Goal: Find specific page/section: Find specific page/section

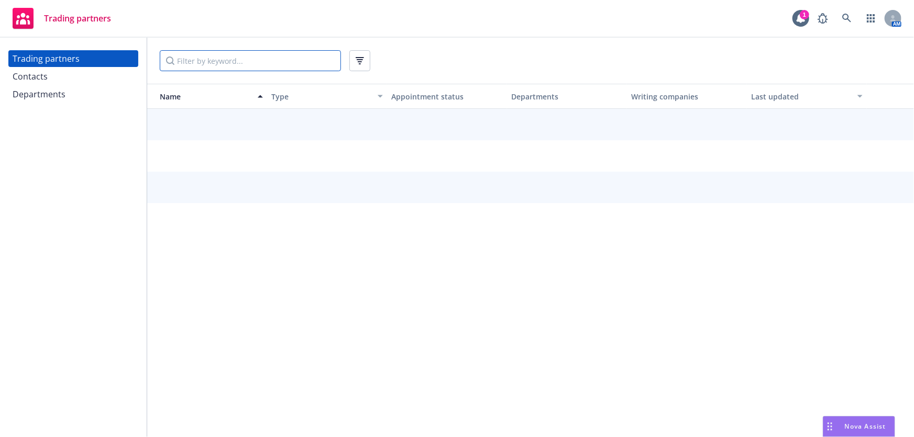
click at [219, 60] on input "Filter by keyword..." at bounding box center [250, 60] width 181 height 21
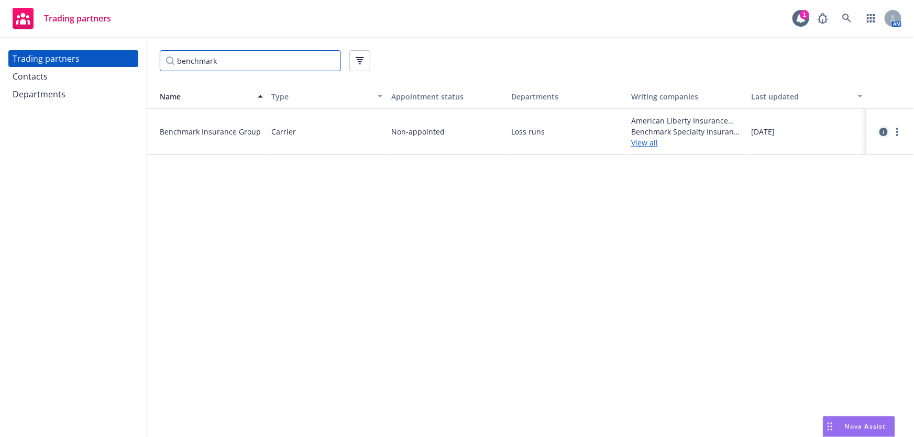
type input "benchmark"
click at [883, 134] on icon "circleInformation" at bounding box center [883, 132] width 8 height 8
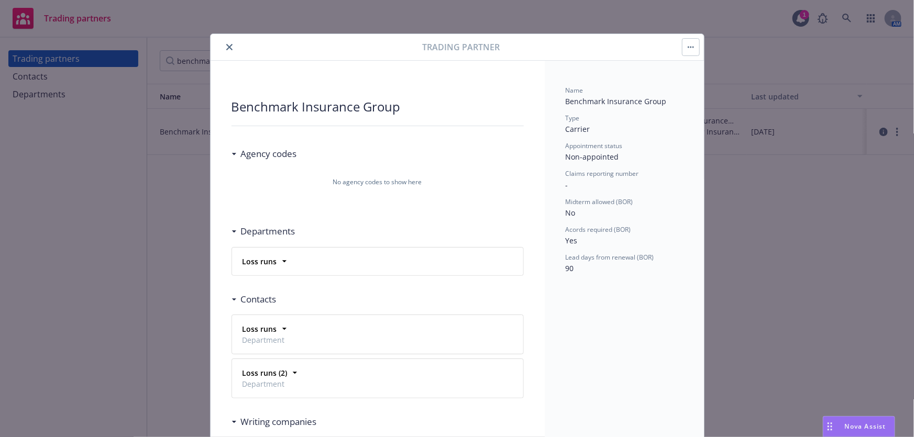
click at [226, 48] on icon "close" at bounding box center [229, 47] width 6 height 6
